Goal: Use online tool/utility

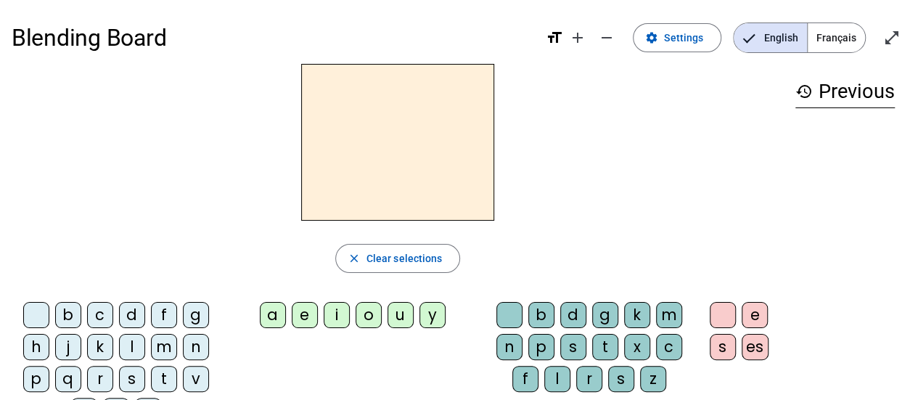
click at [568, 183] on div at bounding box center [398, 142] width 772 height 157
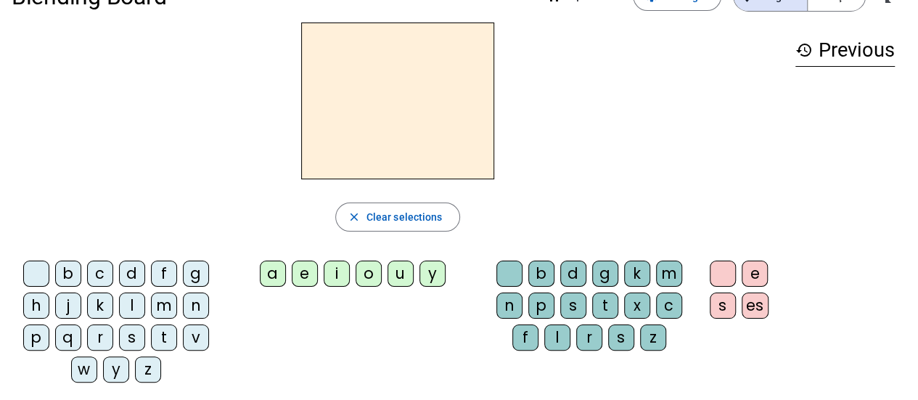
scroll to position [42, 0]
click at [133, 308] on div "l" at bounding box center [132, 305] width 26 height 26
click at [279, 272] on div "a" at bounding box center [273, 273] width 26 height 26
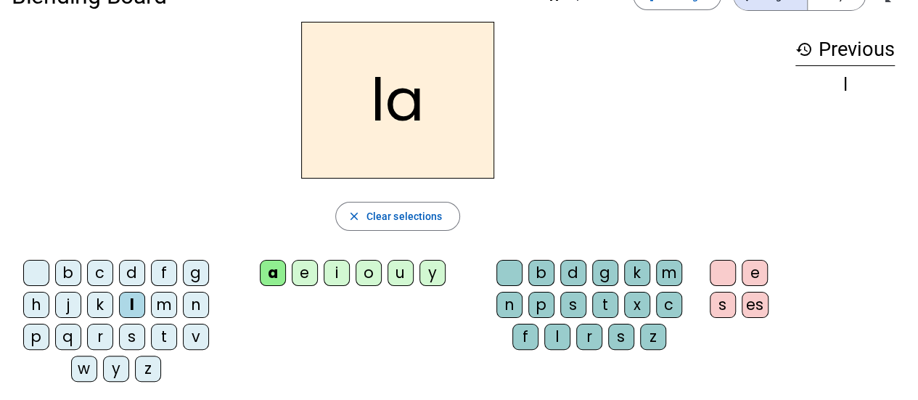
click at [669, 295] on div "c" at bounding box center [669, 305] width 26 height 26
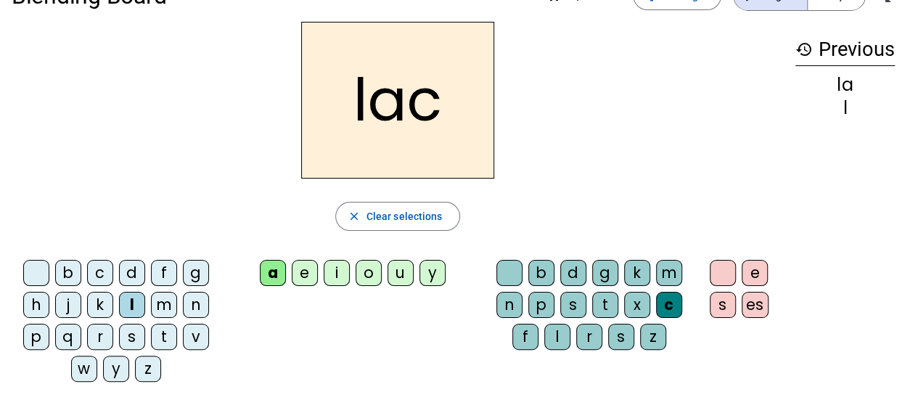
click at [160, 332] on div "t" at bounding box center [164, 337] width 26 height 26
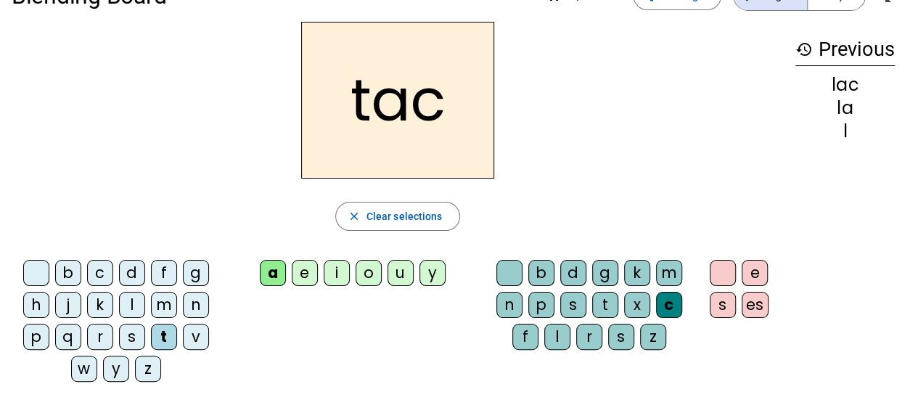
click at [678, 303] on div "c" at bounding box center [669, 305] width 26 height 26
click at [515, 277] on div at bounding box center [510, 273] width 26 height 26
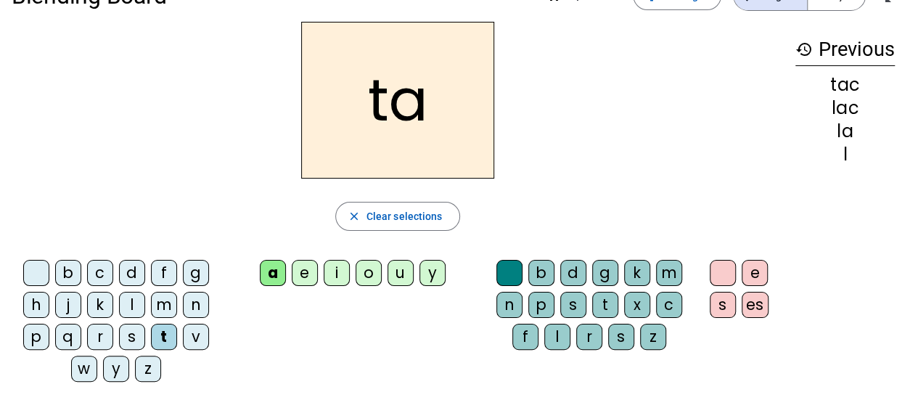
click at [301, 272] on div "e" at bounding box center [305, 273] width 26 height 26
click at [408, 272] on div "u" at bounding box center [401, 273] width 26 height 26
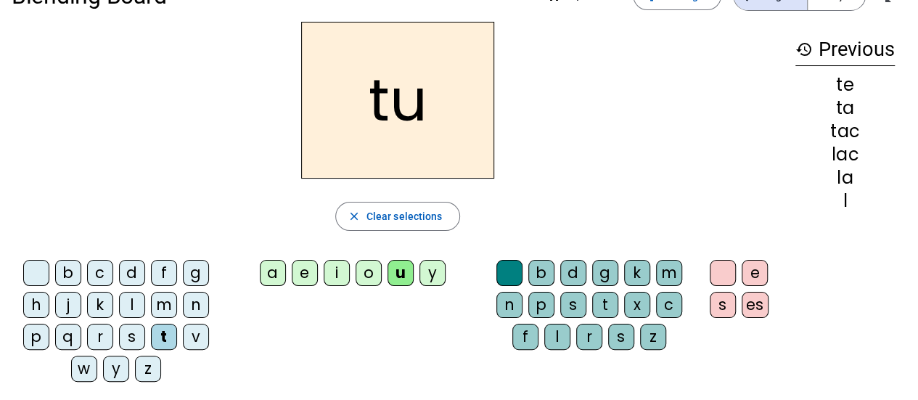
click at [129, 275] on div "d" at bounding box center [132, 273] width 26 height 26
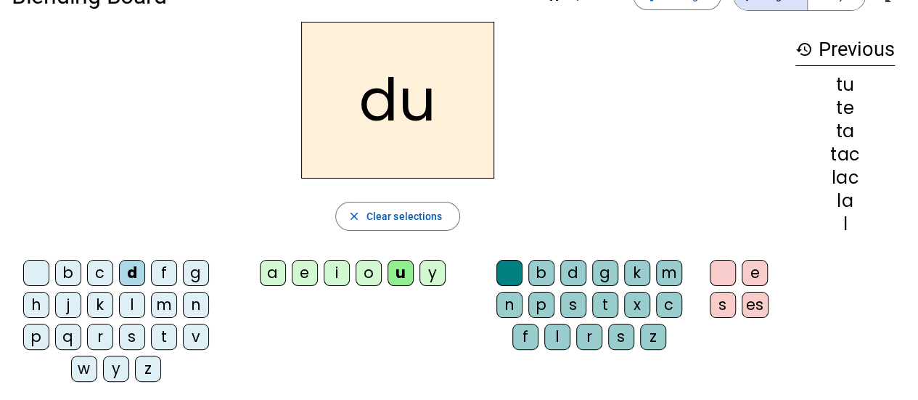
click at [671, 305] on div "c" at bounding box center [669, 305] width 26 height 26
